Goal: Consume media (video, audio)

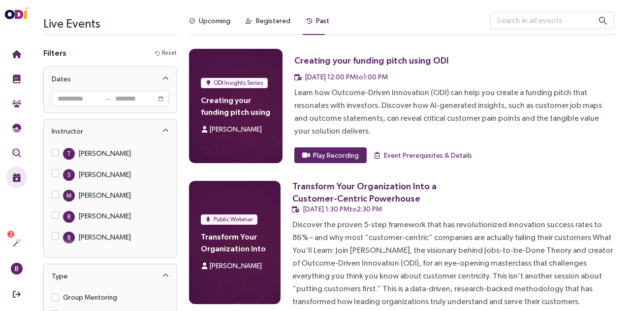
scroll to position [483, 0]
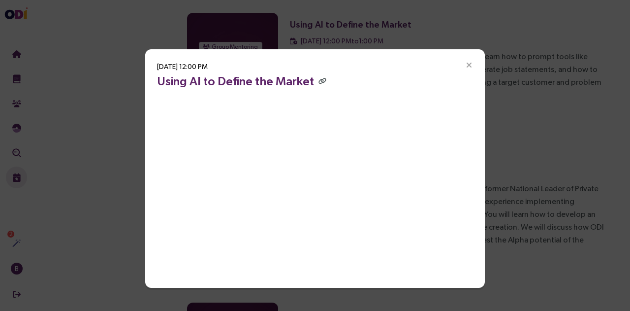
drag, startPoint x: 365, startPoint y: 62, endPoint x: 340, endPoint y: 51, distance: 28.0
click at [340, 51] on div "[DATE] 12:00 PM Using AI to Define the Market" at bounding box center [315, 168] width 340 height 238
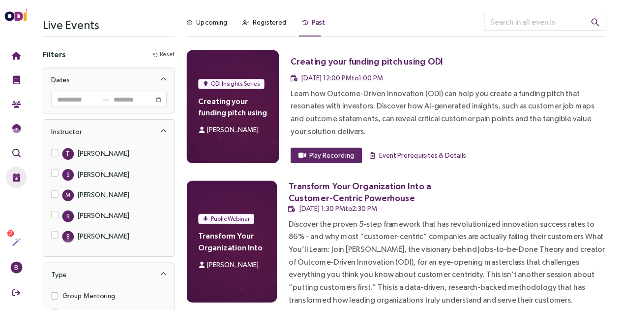
scroll to position [483, 0]
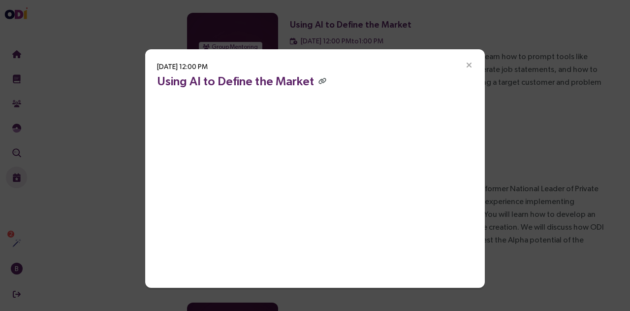
click at [555, 259] on div "[DATE] 12:00 PM Using AI to Define the Market" at bounding box center [315, 155] width 630 height 311
click at [468, 61] on icon "Close" at bounding box center [469, 65] width 9 height 9
